Goal: Information Seeking & Learning: Learn about a topic

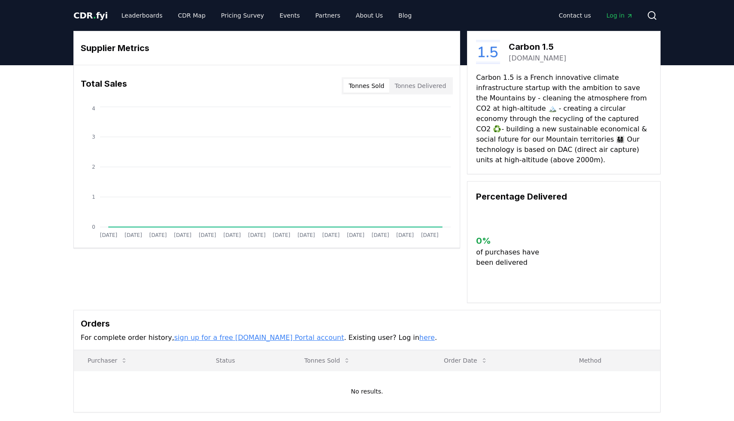
click at [536, 57] on link "carbon15.eu" at bounding box center [536, 58] width 57 height 10
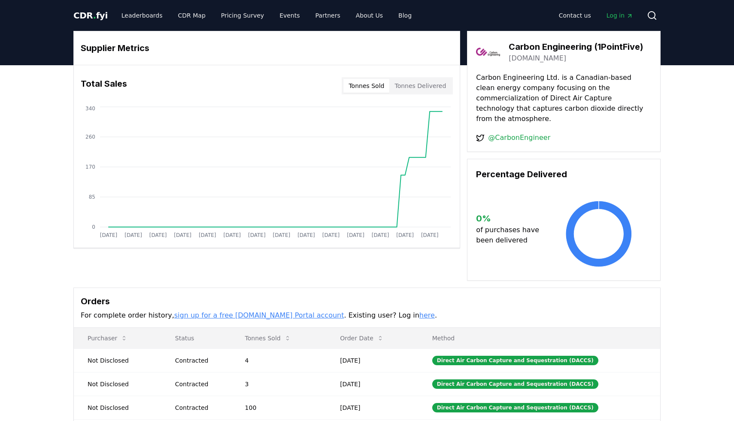
click at [533, 57] on link "carbonengineering.com" at bounding box center [536, 58] width 57 height 10
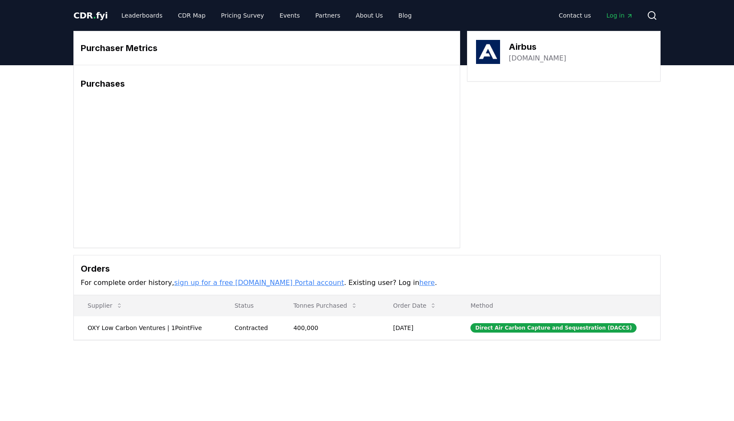
scroll to position [5, 0]
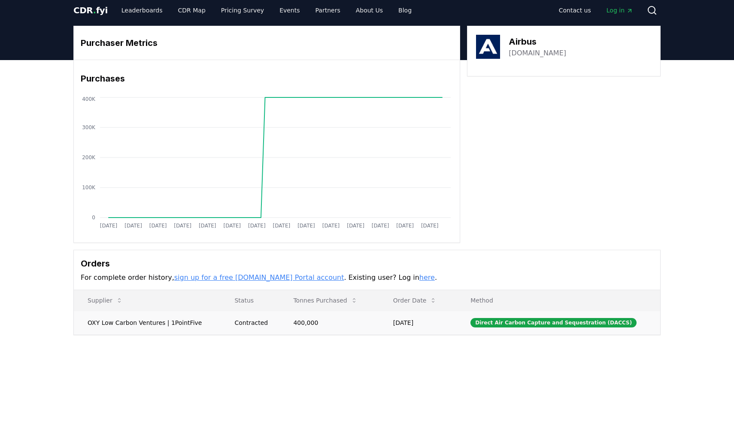
drag, startPoint x: 88, startPoint y: 322, endPoint x: 438, endPoint y: 324, distance: 350.1
click at [438, 324] on tr "OXY Low Carbon Ventures | 1PointFive Contracted 400,000 Mar 17, 2022 Direct Air…" at bounding box center [367, 323] width 586 height 24
click at [191, 329] on td "OXY Low Carbon Ventures | 1PointFive" at bounding box center [147, 323] width 147 height 24
click at [179, 321] on td "OXY Low Carbon Ventures | 1PointFive" at bounding box center [147, 323] width 147 height 24
click at [199, 321] on td "OXY Low Carbon Ventures | 1PointFive" at bounding box center [147, 323] width 147 height 24
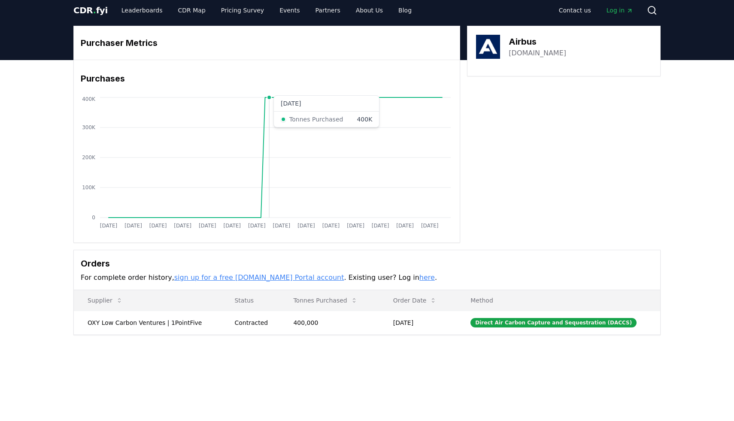
scroll to position [0, 0]
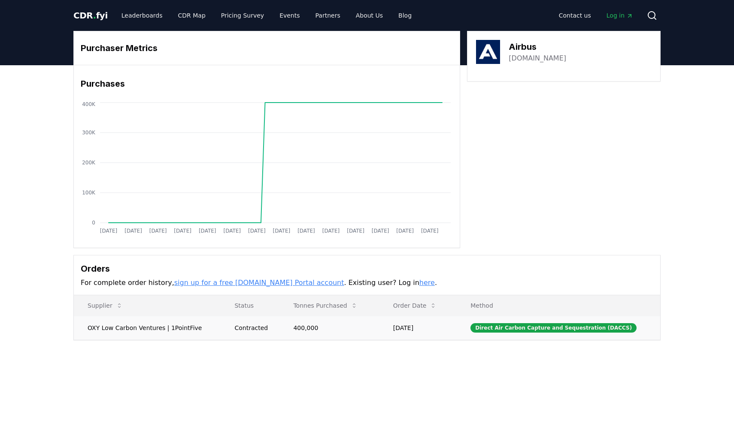
click at [190, 330] on td "OXY Low Carbon Ventures | 1PointFive" at bounding box center [147, 328] width 147 height 24
click at [106, 327] on td "OXY Low Carbon Ventures | 1PointFive" at bounding box center [147, 328] width 147 height 24
drag, startPoint x: 86, startPoint y: 327, endPoint x: 161, endPoint y: 329, distance: 75.1
click at [161, 329] on td "OXY Low Carbon Ventures | 1PointFive" at bounding box center [147, 328] width 147 height 24
copy td "OXY Low Carbon Ventures"
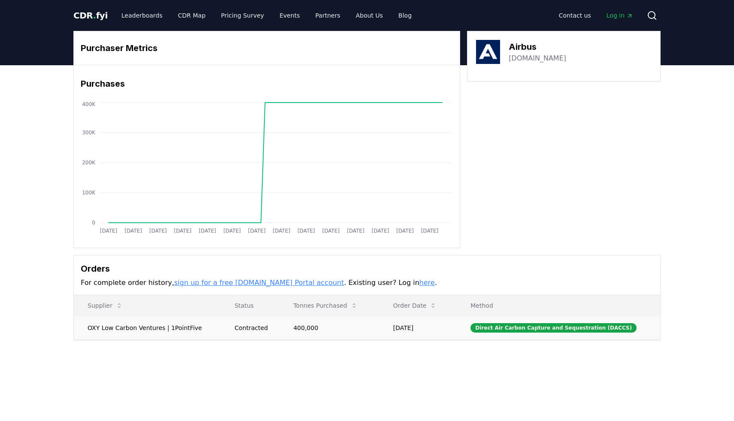
click at [151, 333] on td "OXY Low Carbon Ventures | 1PointFive" at bounding box center [147, 328] width 147 height 24
drag, startPoint x: 196, startPoint y: 326, endPoint x: 88, endPoint y: 327, distance: 108.6
click at [88, 327] on td "OXY Low Carbon Ventures | 1PointFive" at bounding box center [147, 328] width 147 height 24
click at [176, 331] on td "OXY Low Carbon Ventures | 1PointFive" at bounding box center [147, 328] width 147 height 24
click at [163, 325] on td "OXY Low Carbon Ventures | 1PointFive" at bounding box center [147, 328] width 147 height 24
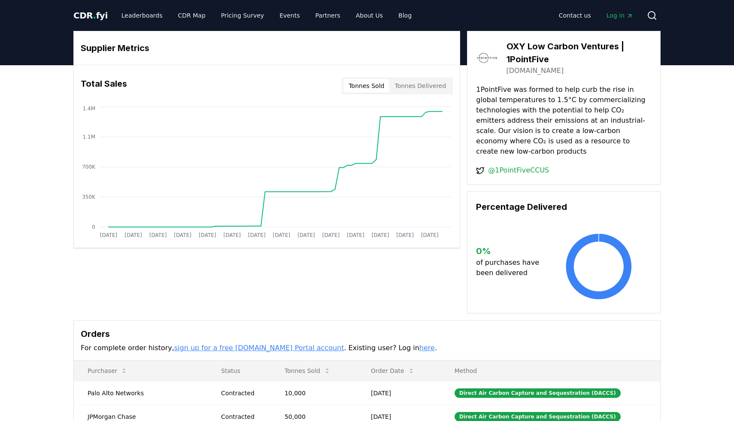
click at [45, 228] on div "Supplier Metrics Total Sales Tonnes Sold Tonnes Delivered Jan 2019 Jul 2019 Jan…" at bounding box center [367, 299] width 734 height 469
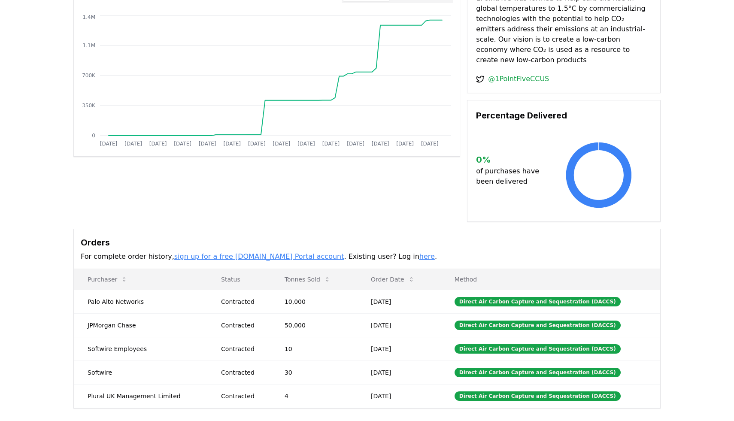
scroll to position [92, 0]
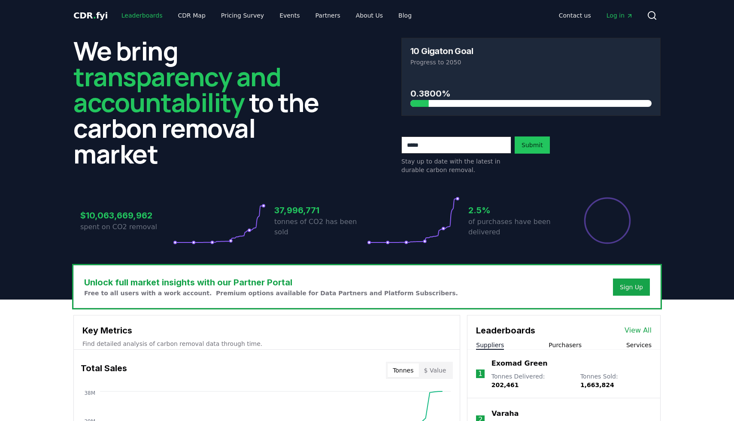
click at [143, 17] on link "Leaderboards" at bounding box center [142, 15] width 55 height 15
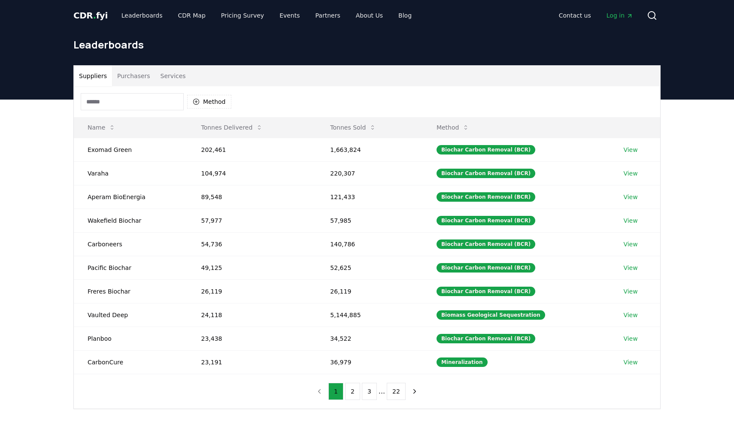
click at [166, 99] on input at bounding box center [132, 101] width 103 height 17
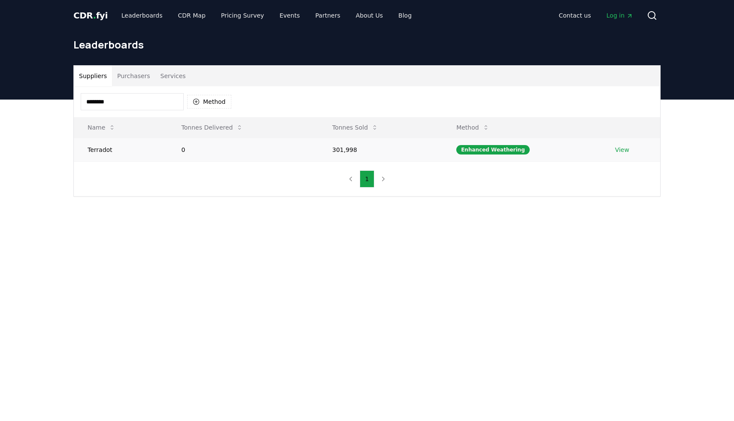
type input "********"
click at [109, 150] on td "Terradot" at bounding box center [121, 150] width 94 height 24
click at [619, 151] on link "View" at bounding box center [622, 149] width 14 height 9
